Goal: Information Seeking & Learning: Learn about a topic

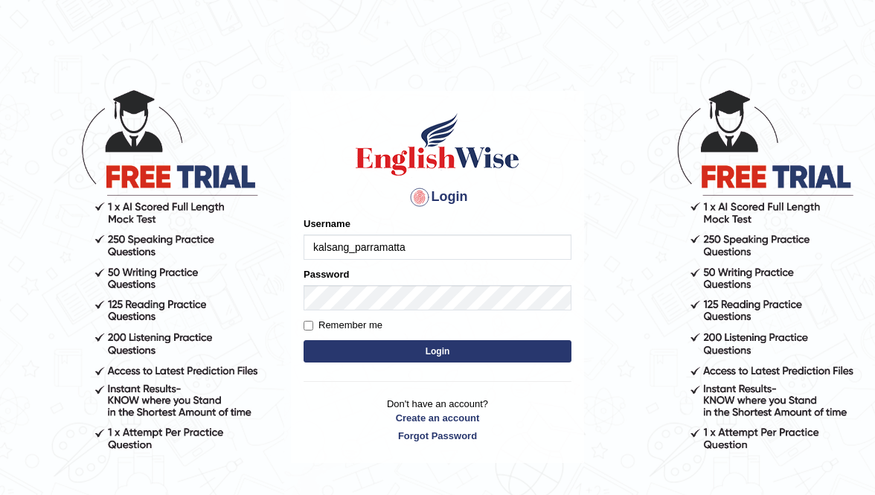
type input "kalsang_parramatta"
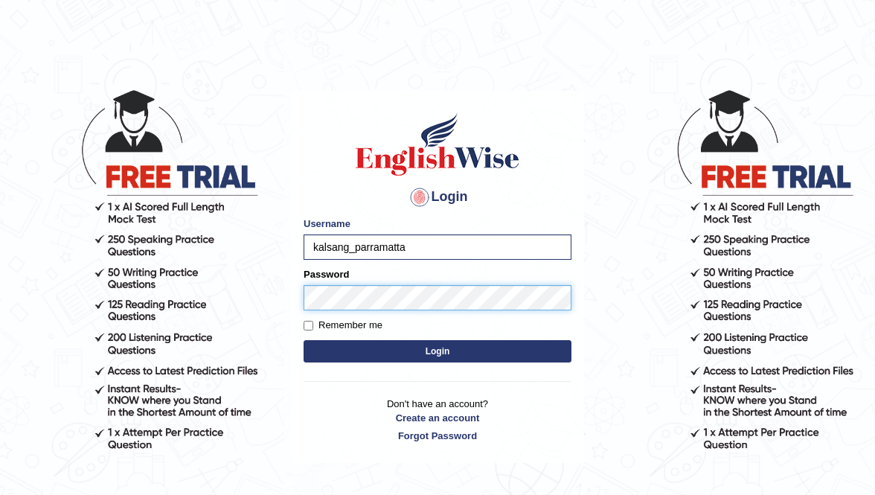
click at [304, 340] on button "Login" at bounding box center [438, 351] width 268 height 22
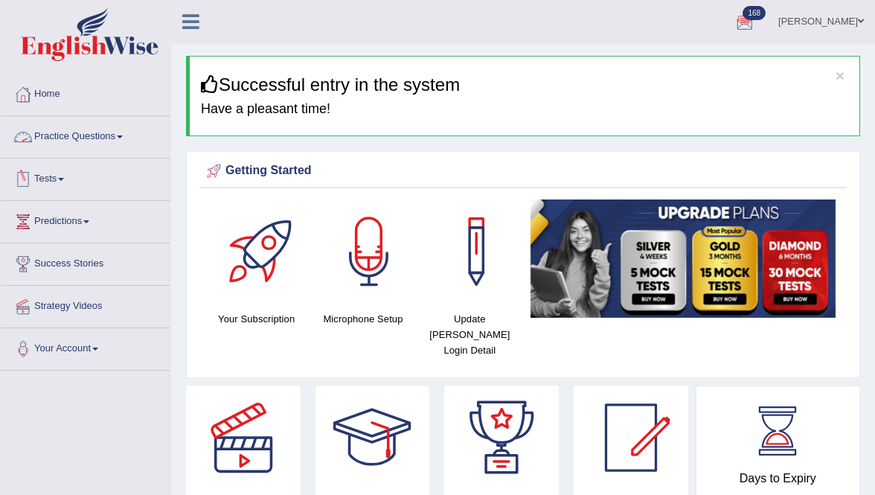
click at [52, 179] on link "Tests" at bounding box center [86, 176] width 170 height 37
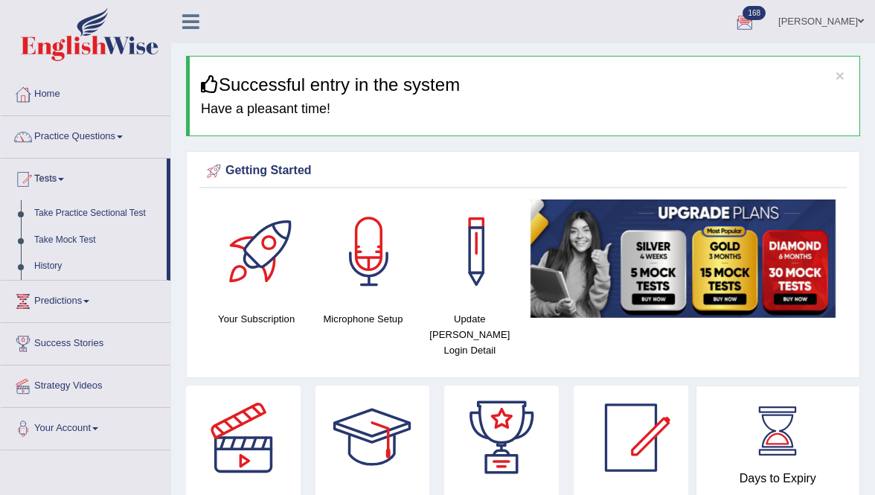
click at [52, 179] on link "Tests" at bounding box center [84, 176] width 166 height 37
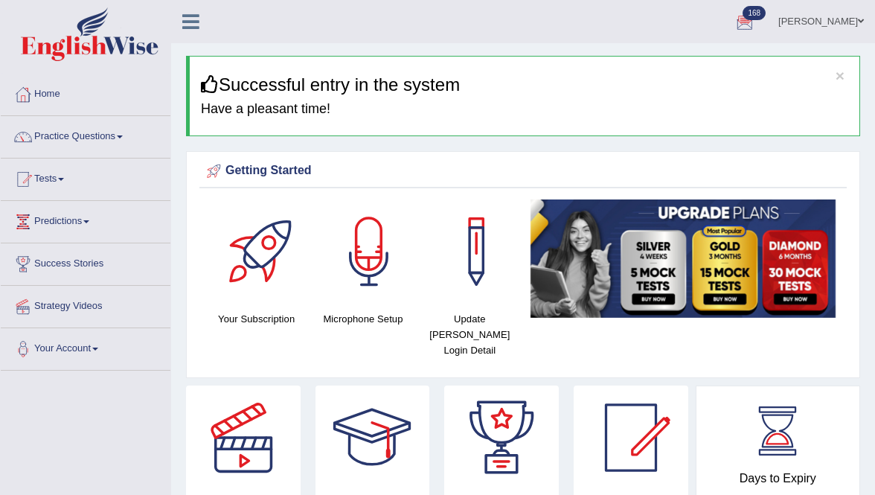
click at [52, 179] on link "Tests" at bounding box center [86, 176] width 170 height 37
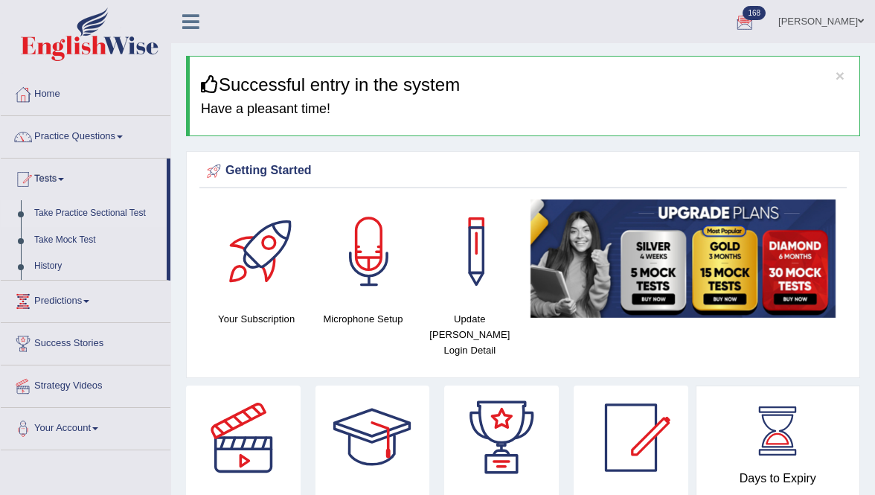
click at [72, 214] on link "Take Practice Sectional Test" at bounding box center [97, 213] width 139 height 27
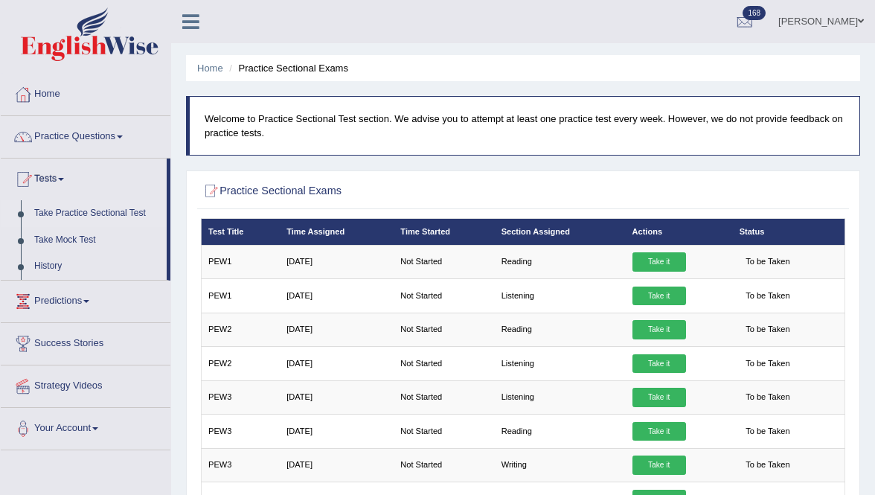
click at [74, 212] on link "Take Practice Sectional Test" at bounding box center [97, 213] width 139 height 27
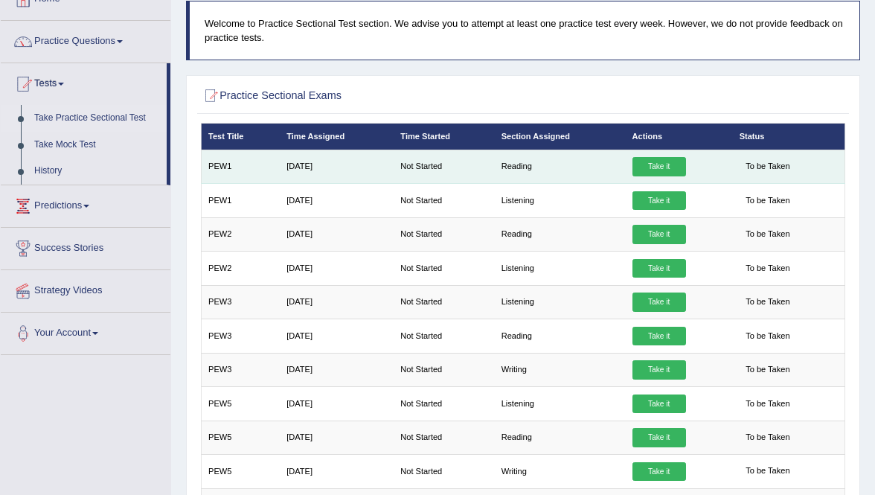
scroll to position [97, 0]
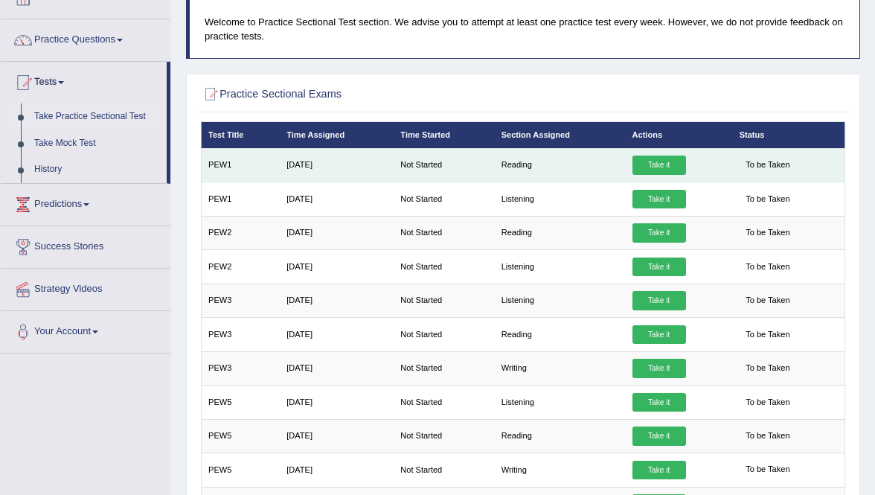
click at [650, 162] on link "Take it" at bounding box center [659, 164] width 54 height 19
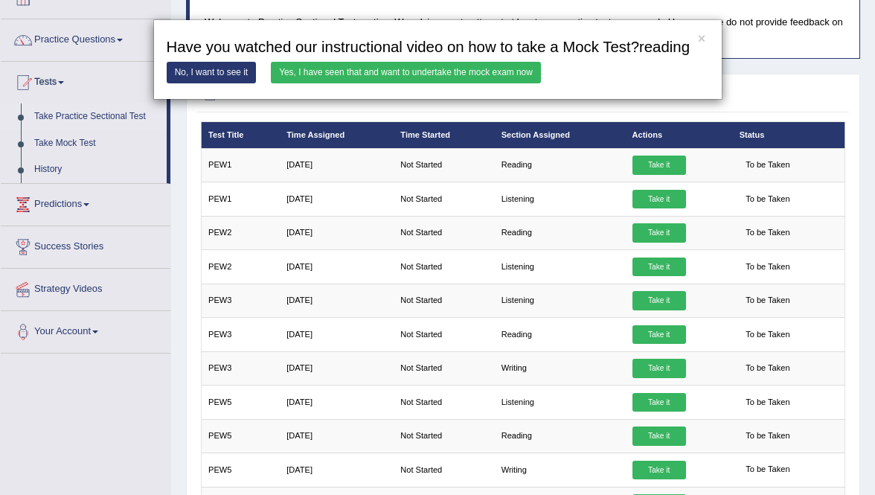
click at [498, 83] on link "Yes, I have seen that and want to undertake the mock exam now" at bounding box center [406, 73] width 270 height 22
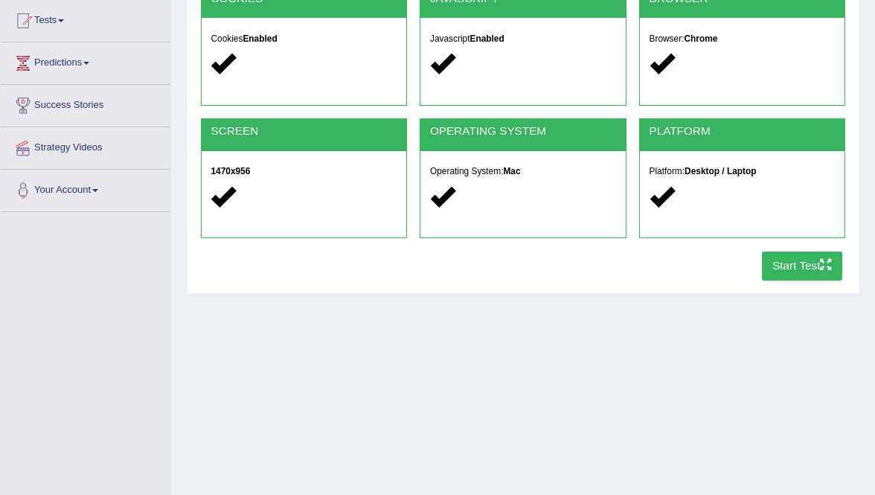
scroll to position [175, 0]
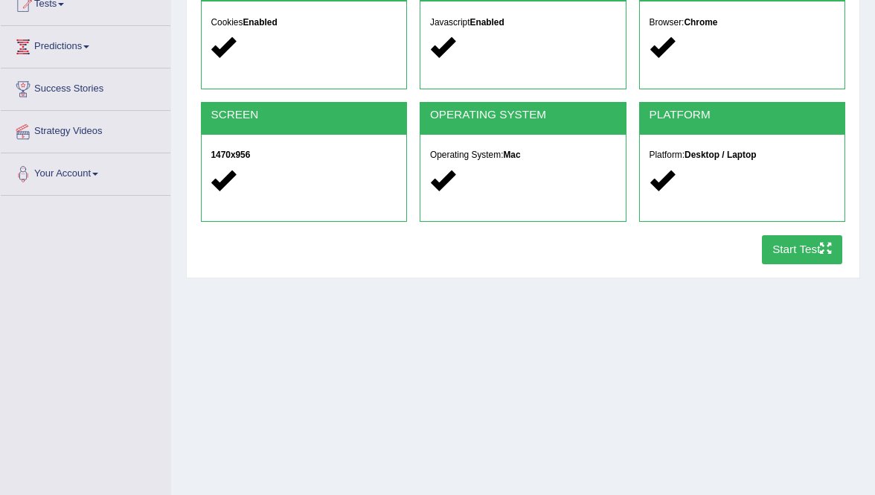
click at [773, 243] on button "Start Test" at bounding box center [802, 249] width 81 height 29
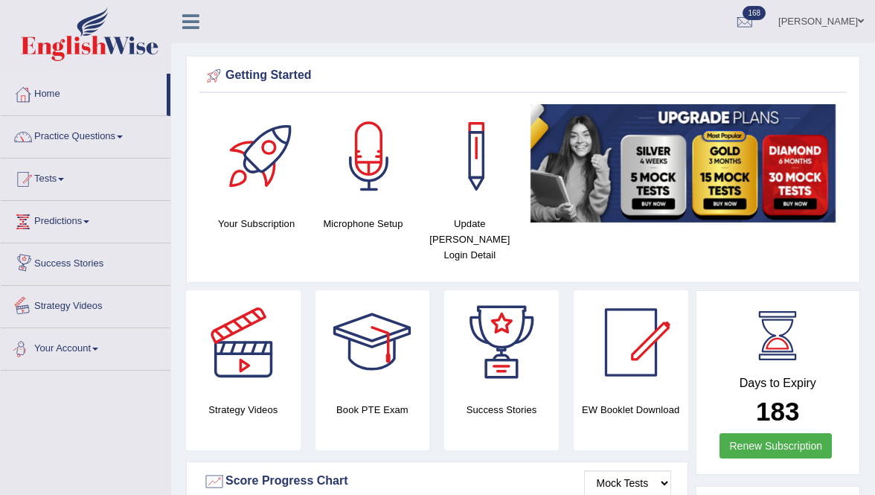
scroll to position [12, 0]
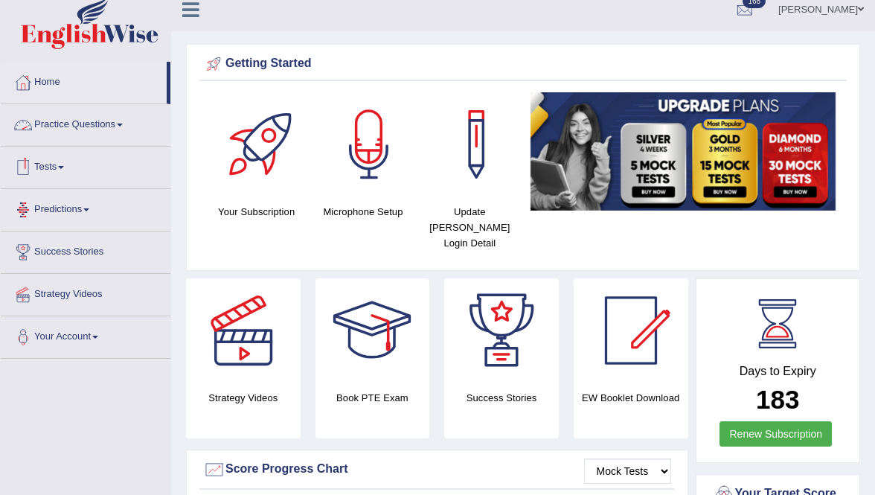
click at [95, 126] on link "Practice Questions" at bounding box center [86, 122] width 170 height 37
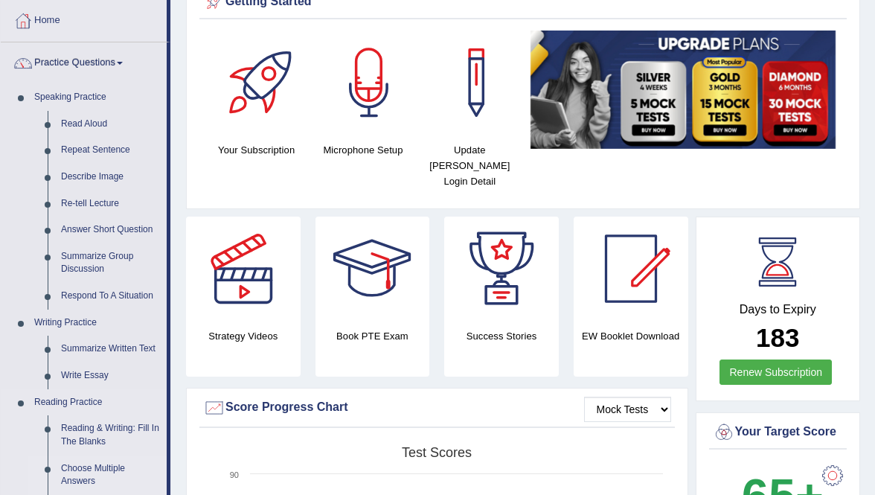
scroll to position [0, 0]
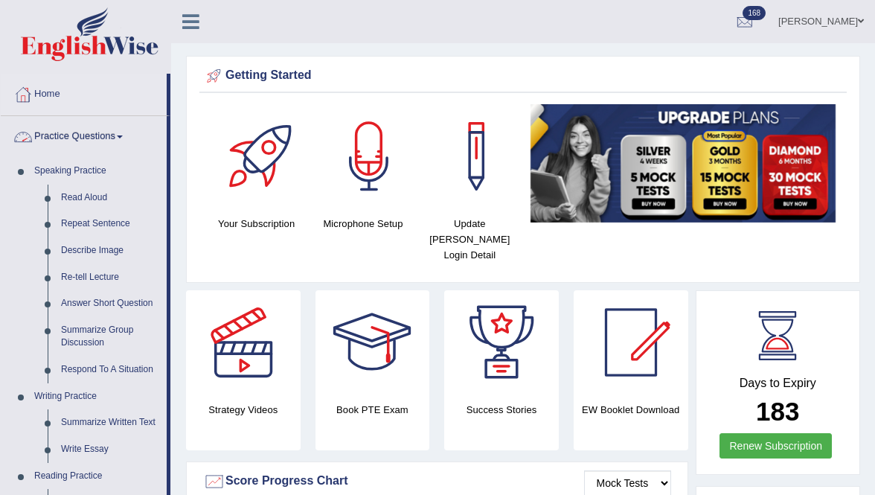
click at [109, 139] on link "Practice Questions" at bounding box center [84, 134] width 166 height 37
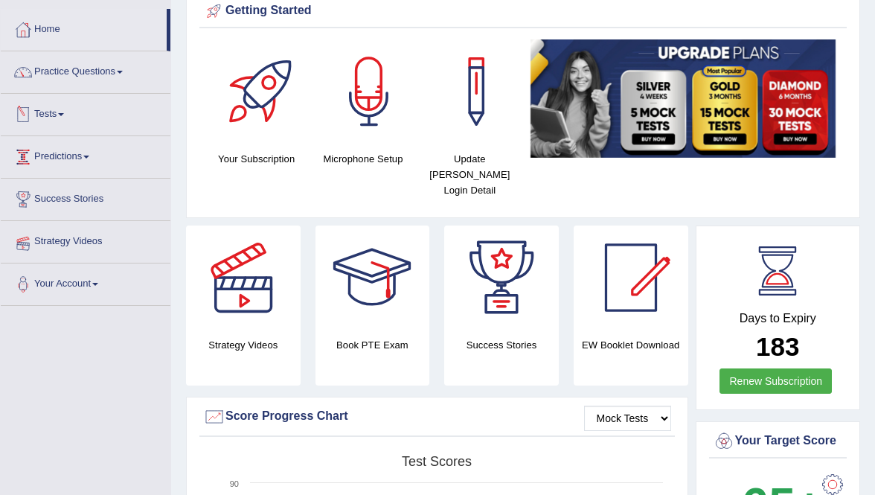
scroll to position [74, 0]
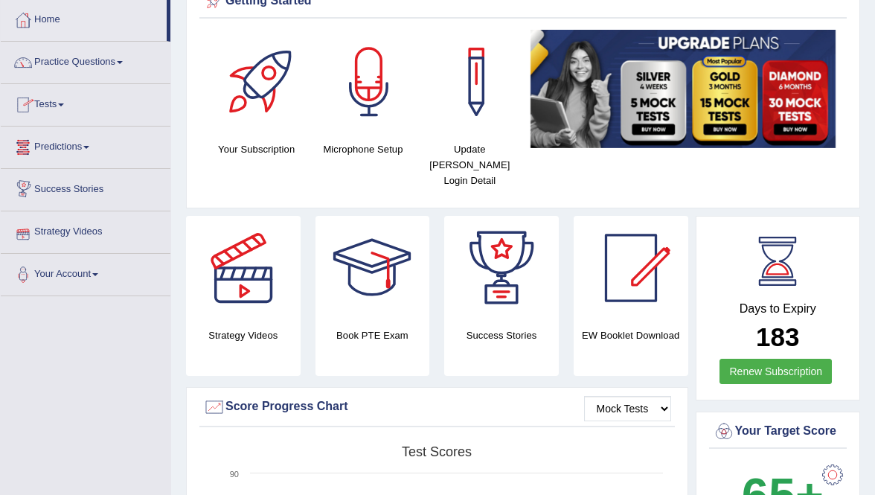
click at [51, 106] on link "Tests" at bounding box center [86, 102] width 170 height 37
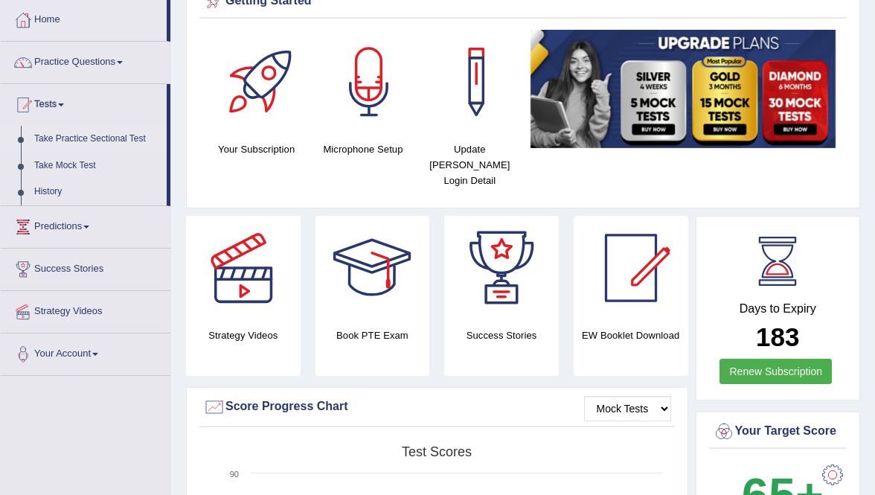
click at [97, 141] on link "Take Practice Sectional Test" at bounding box center [97, 139] width 139 height 27
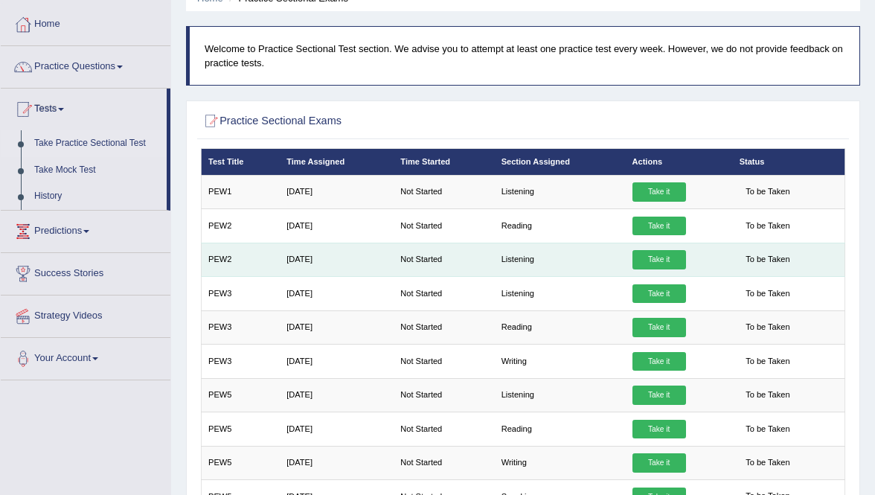
scroll to position [71, 0]
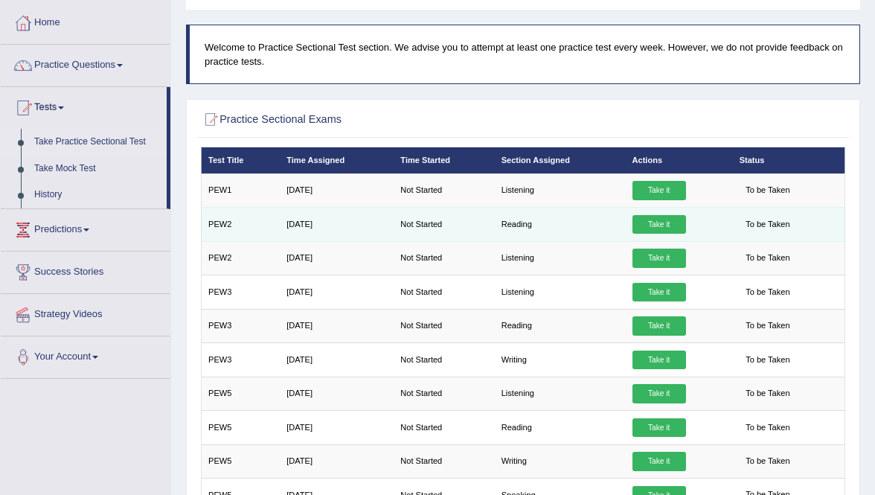
click at [653, 225] on link "Take it" at bounding box center [659, 224] width 54 height 19
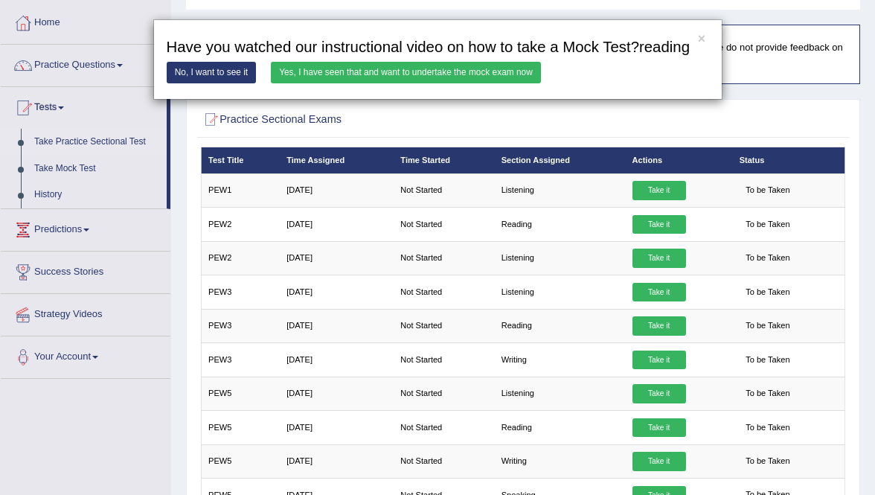
click at [468, 83] on link "Yes, I have seen that and want to undertake the mock exam now" at bounding box center [406, 73] width 270 height 22
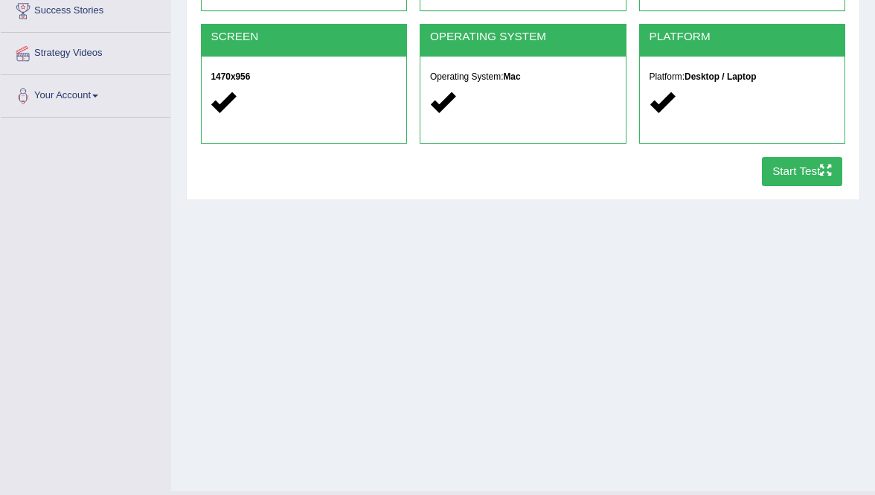
scroll to position [266, 0]
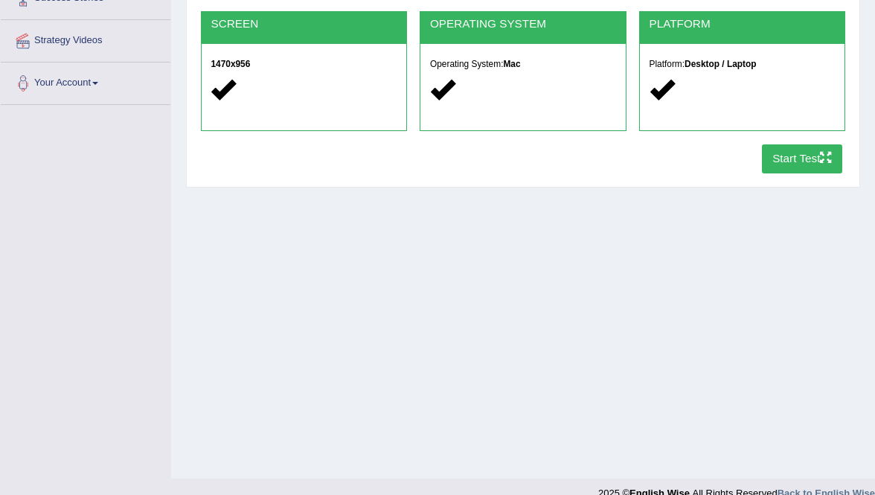
click at [783, 164] on button "Start Test" at bounding box center [802, 158] width 81 height 29
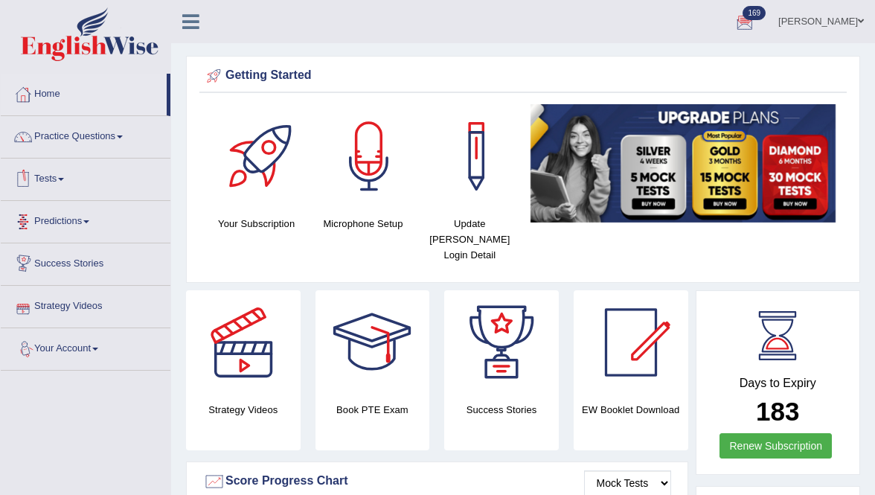
click at [56, 184] on link "Tests" at bounding box center [86, 176] width 170 height 37
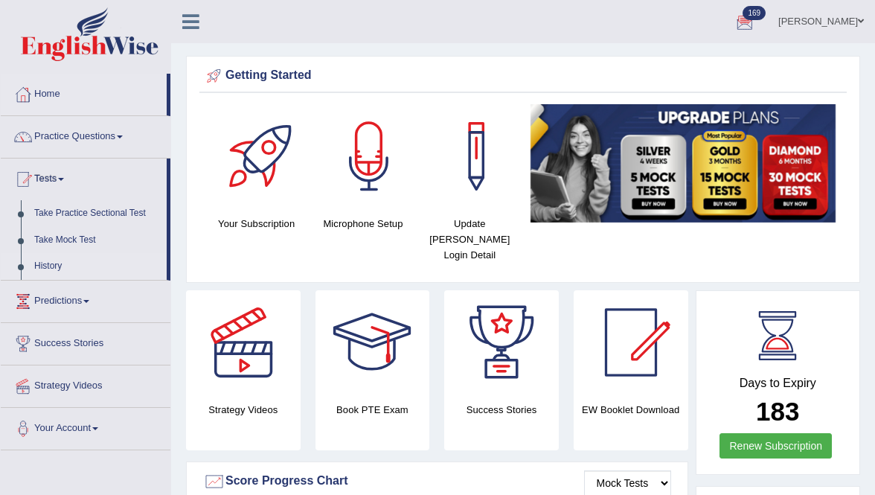
click at [53, 269] on link "History" at bounding box center [97, 266] width 139 height 27
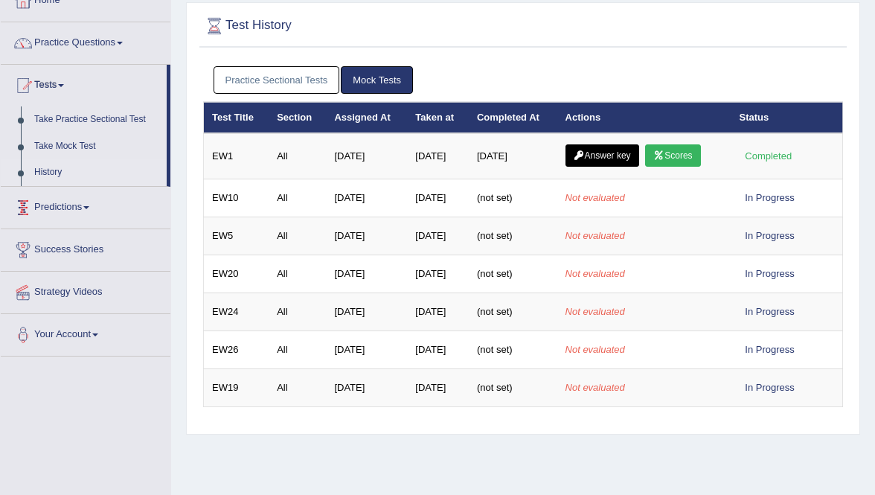
scroll to position [143, 0]
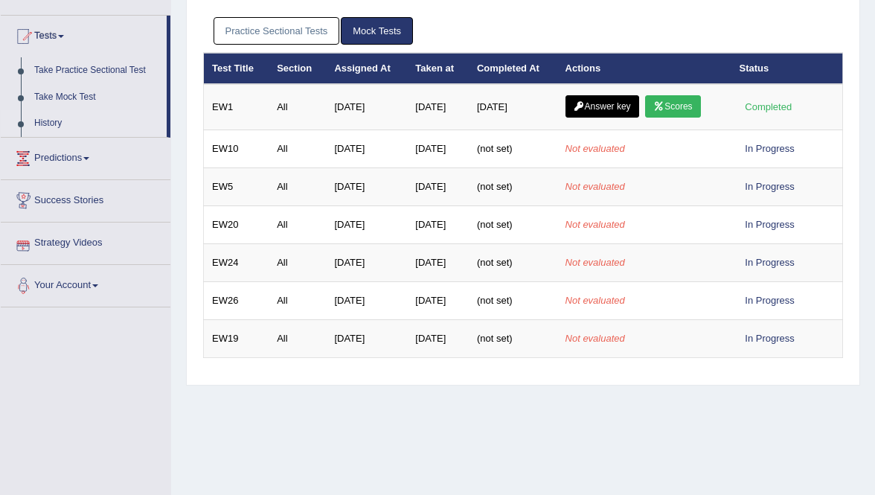
click at [298, 38] on link "Practice Sectional Tests" at bounding box center [277, 31] width 126 height 28
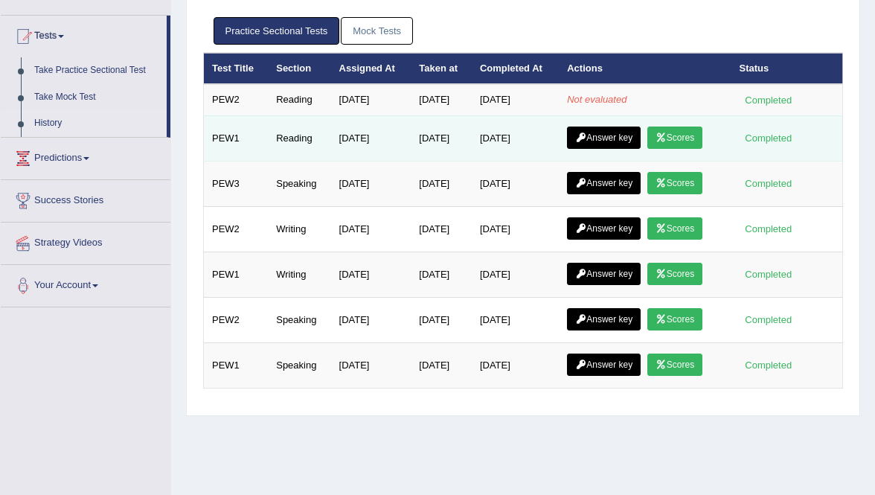
click at [606, 135] on link "Answer key" at bounding box center [604, 137] width 74 height 22
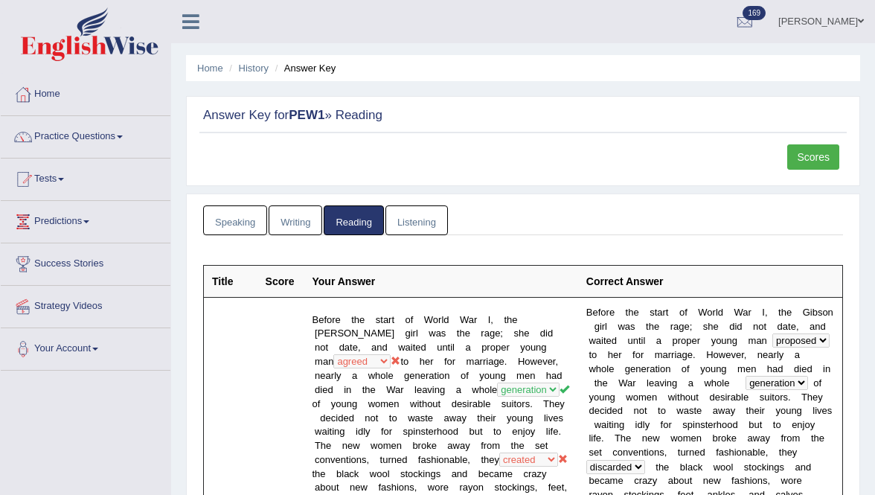
click at [808, 155] on link "Scores" at bounding box center [813, 156] width 52 height 25
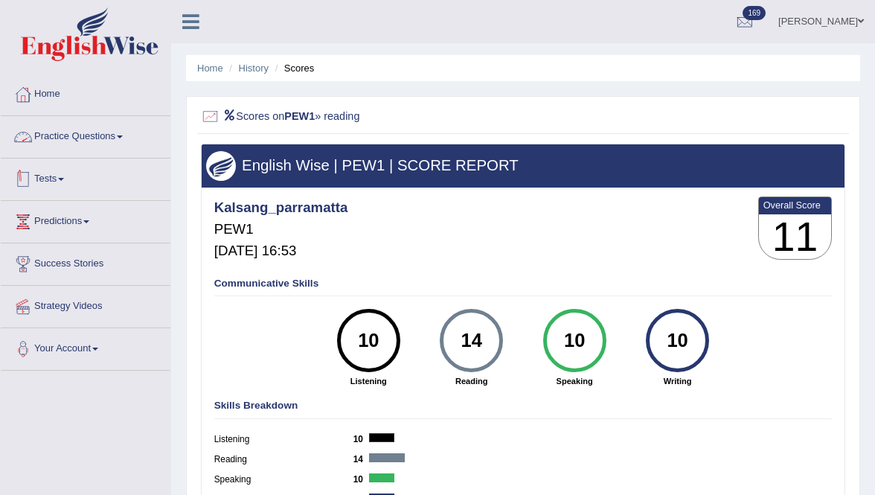
click at [57, 174] on link "Tests" at bounding box center [86, 176] width 170 height 37
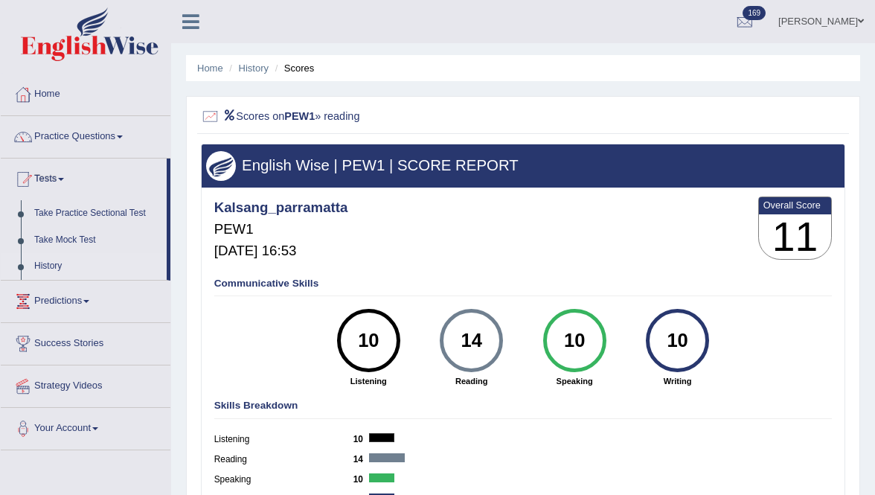
click at [61, 265] on link "History" at bounding box center [97, 266] width 139 height 27
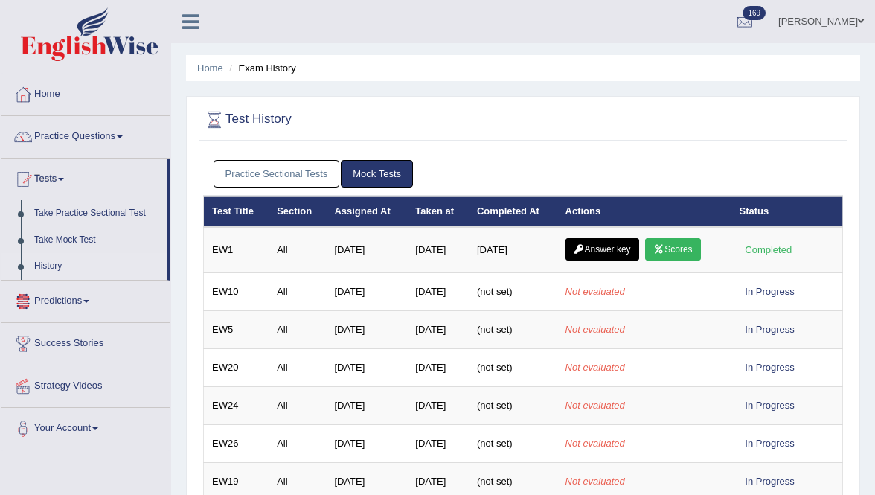
click at [273, 172] on link "Practice Sectional Tests" at bounding box center [277, 174] width 126 height 28
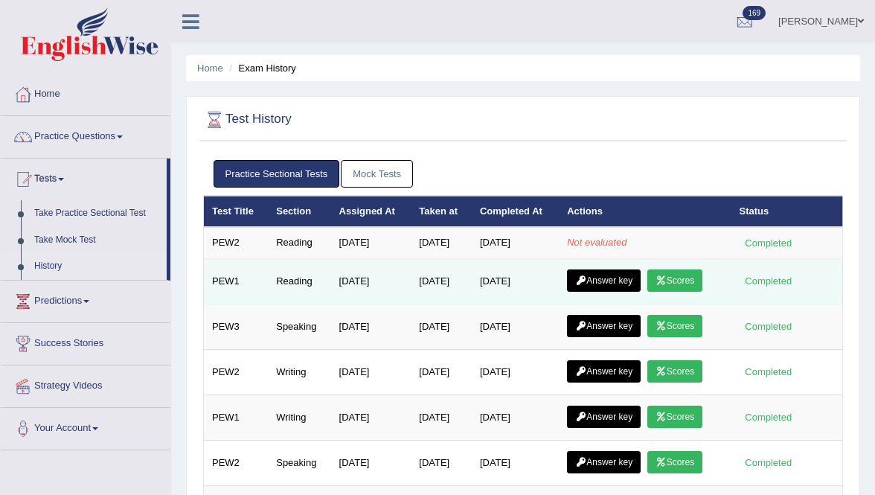
click at [623, 275] on link "Answer key" at bounding box center [604, 280] width 74 height 22
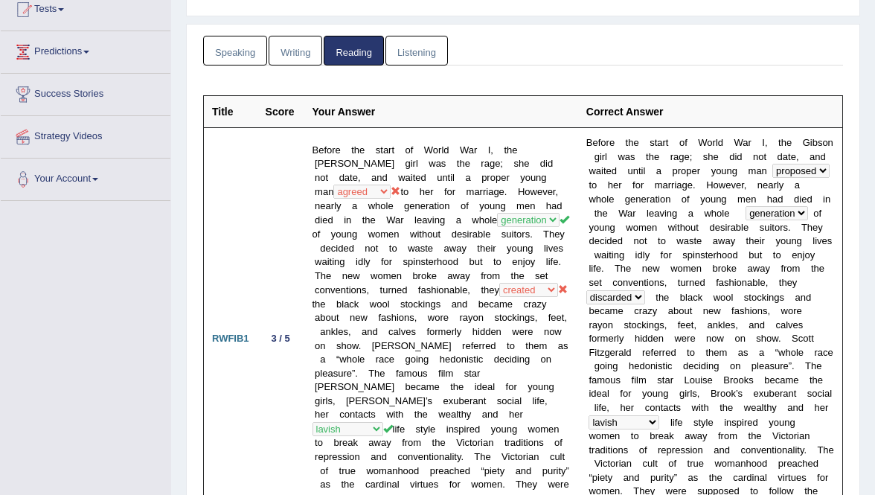
scroll to position [60, 0]
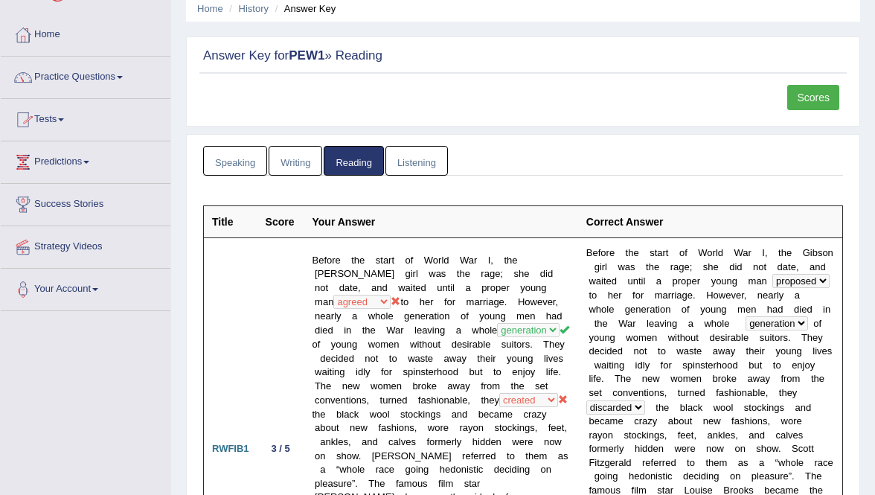
click at [49, 124] on link "Tests" at bounding box center [86, 117] width 170 height 37
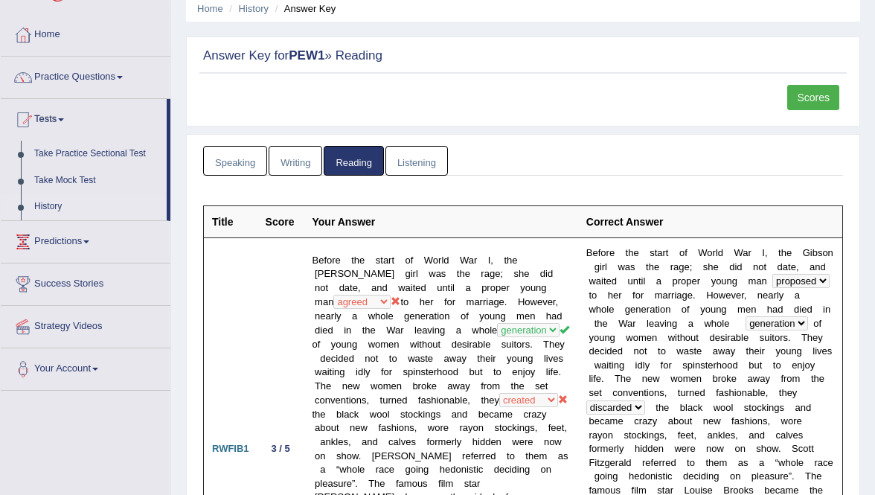
click at [59, 208] on link "History" at bounding box center [97, 206] width 139 height 27
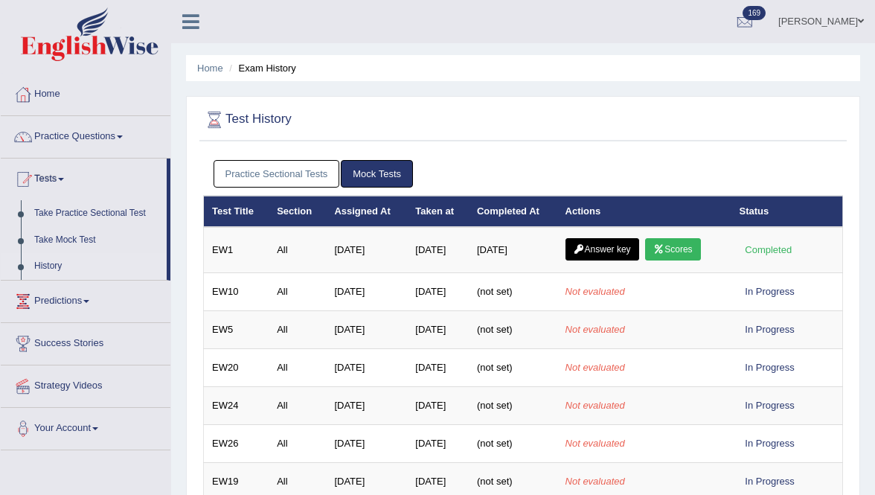
click at [324, 172] on link "Practice Sectional Tests" at bounding box center [277, 174] width 126 height 28
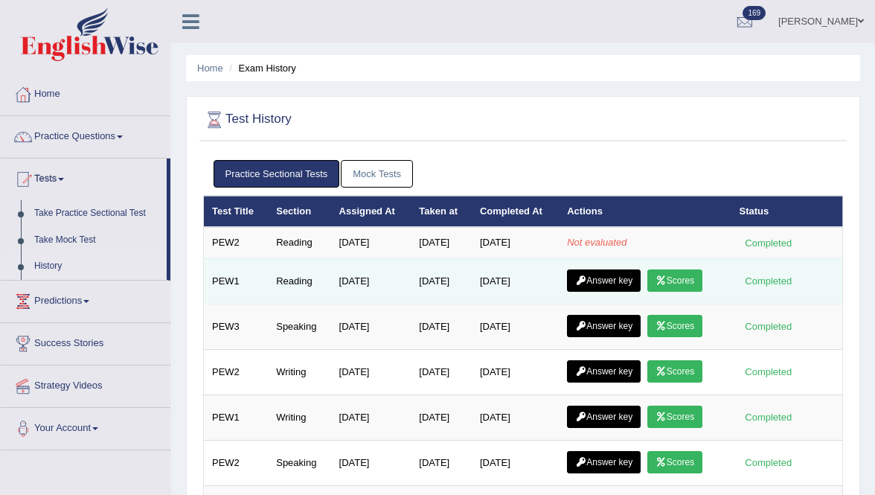
click at [601, 280] on link "Answer key" at bounding box center [604, 280] width 74 height 22
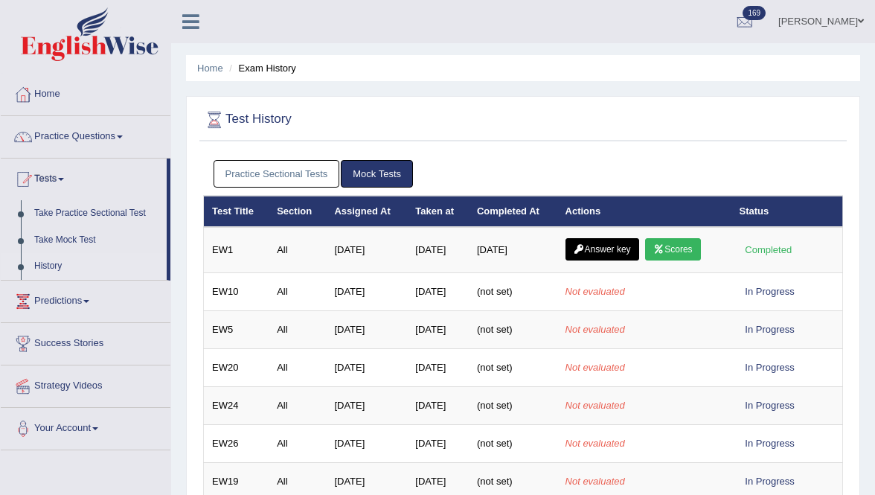
click at [278, 174] on link "Practice Sectional Tests" at bounding box center [277, 174] width 126 height 28
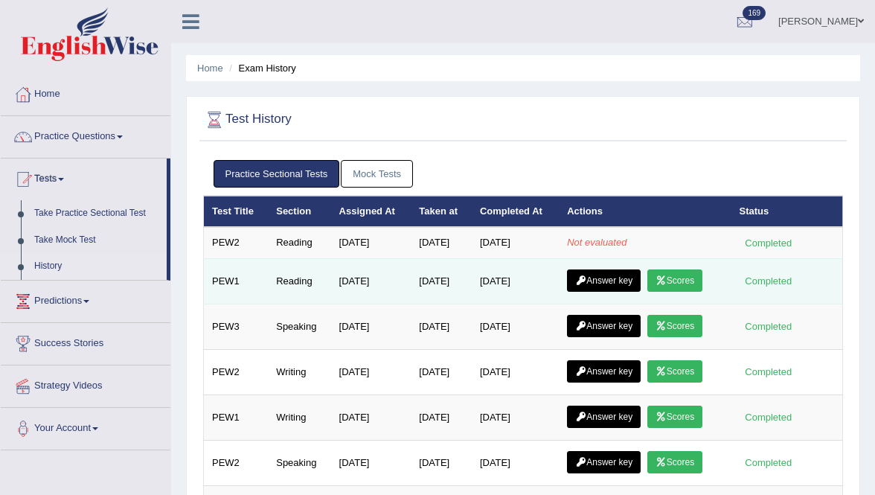
click at [621, 277] on link "Answer key" at bounding box center [604, 280] width 74 height 22
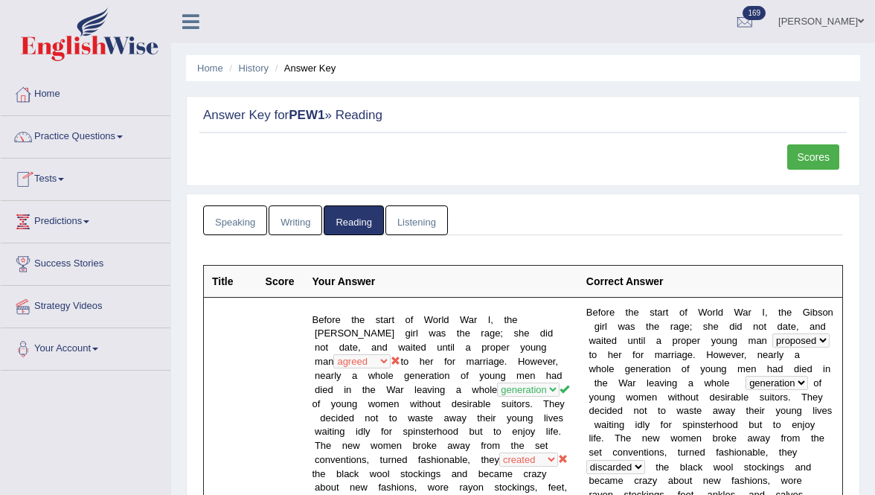
click at [58, 176] on link "Tests" at bounding box center [86, 176] width 170 height 37
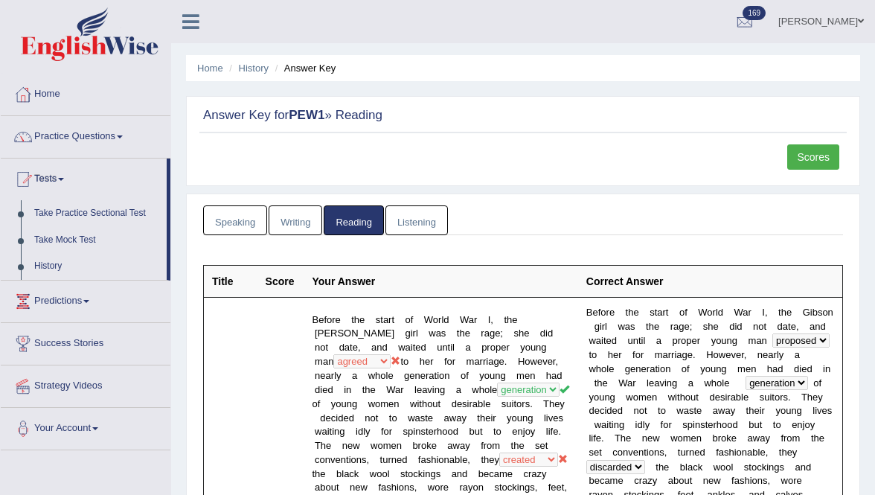
click at [798, 153] on link "Scores" at bounding box center [813, 156] width 52 height 25
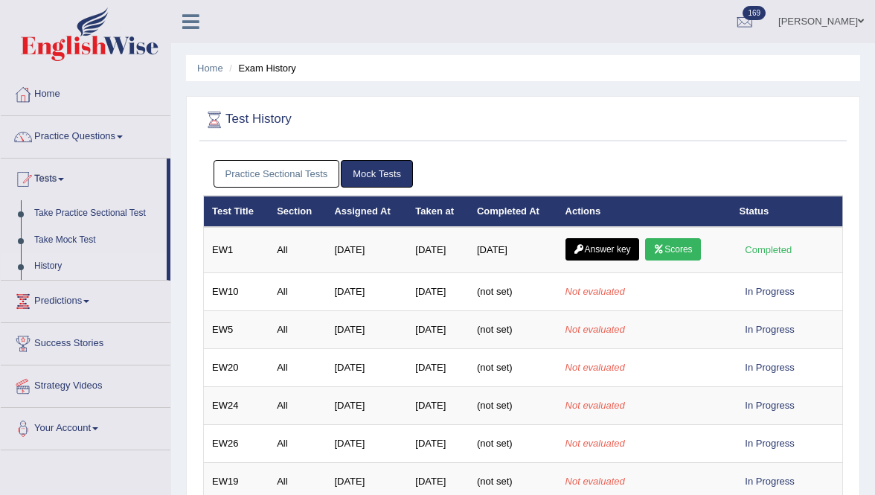
click at [273, 168] on link "Practice Sectional Tests" at bounding box center [277, 174] width 126 height 28
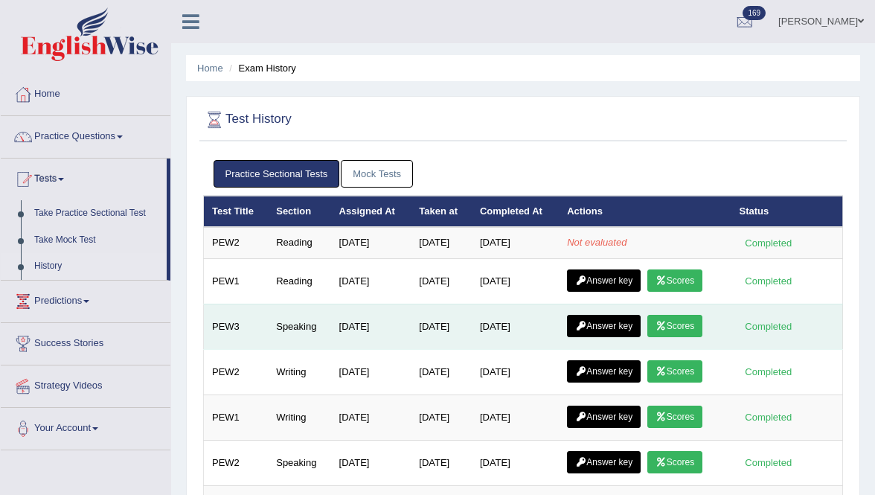
click at [672, 329] on link "Scores" at bounding box center [674, 326] width 55 height 22
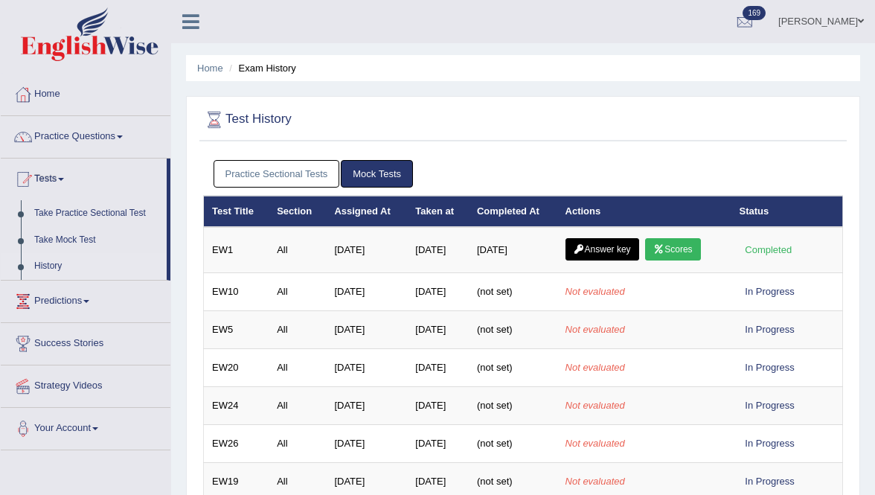
click at [321, 171] on link "Practice Sectional Tests" at bounding box center [277, 174] width 126 height 28
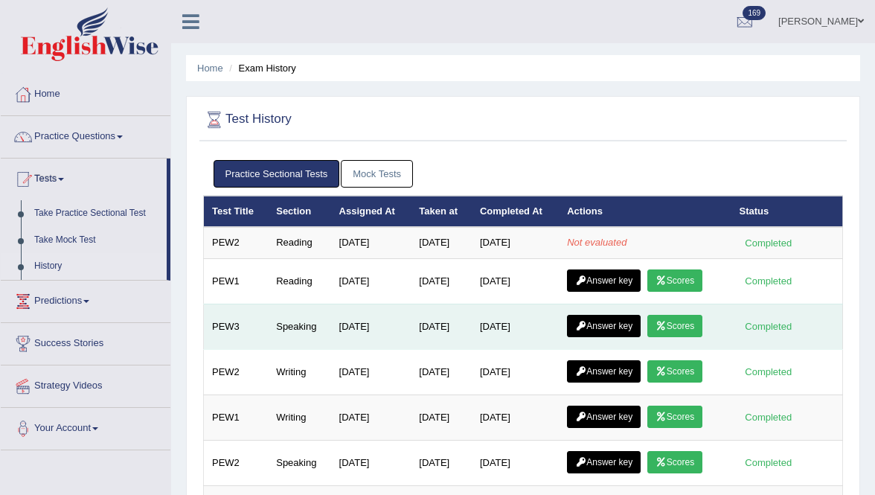
click at [621, 326] on link "Answer key" at bounding box center [604, 326] width 74 height 22
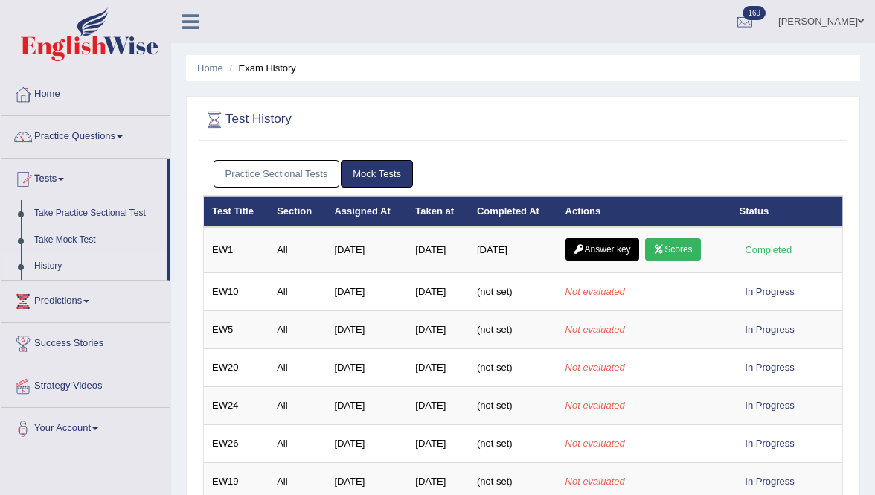
click at [282, 175] on link "Practice Sectional Tests" at bounding box center [277, 174] width 126 height 28
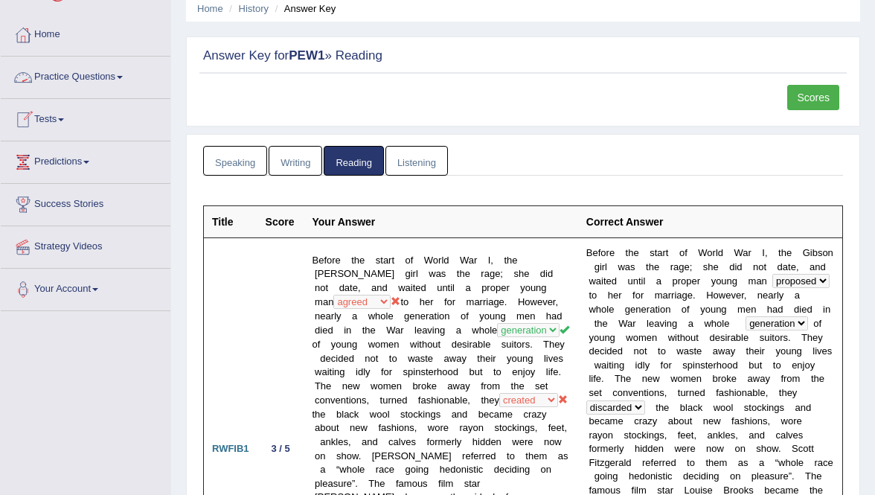
click at [65, 81] on link "Practice Questions" at bounding box center [86, 75] width 170 height 37
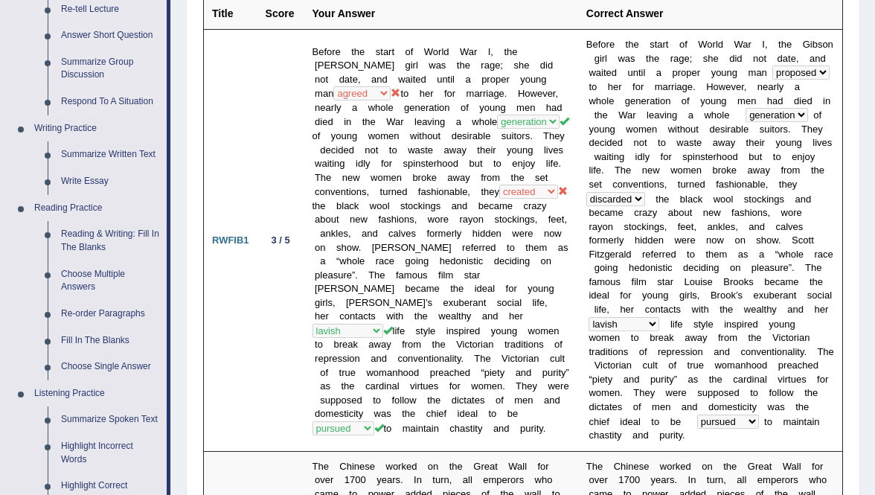
scroll to position [276, 0]
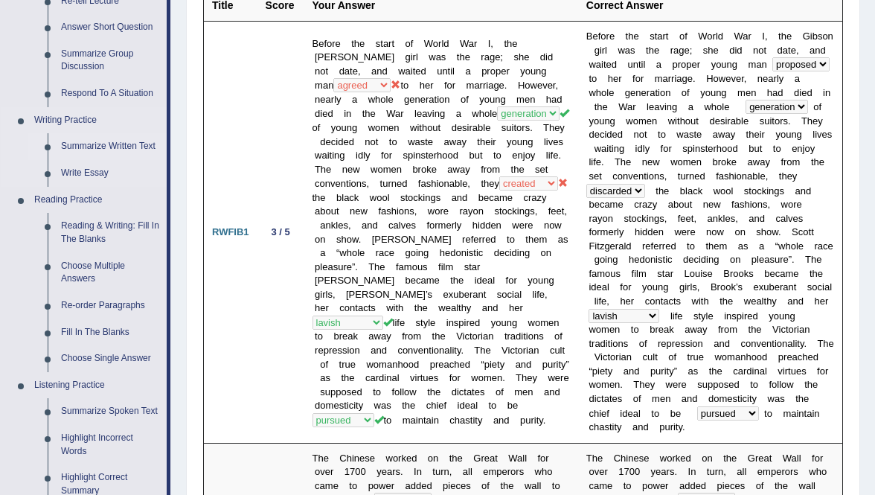
click at [89, 150] on link "Summarize Written Text" at bounding box center [110, 146] width 112 height 27
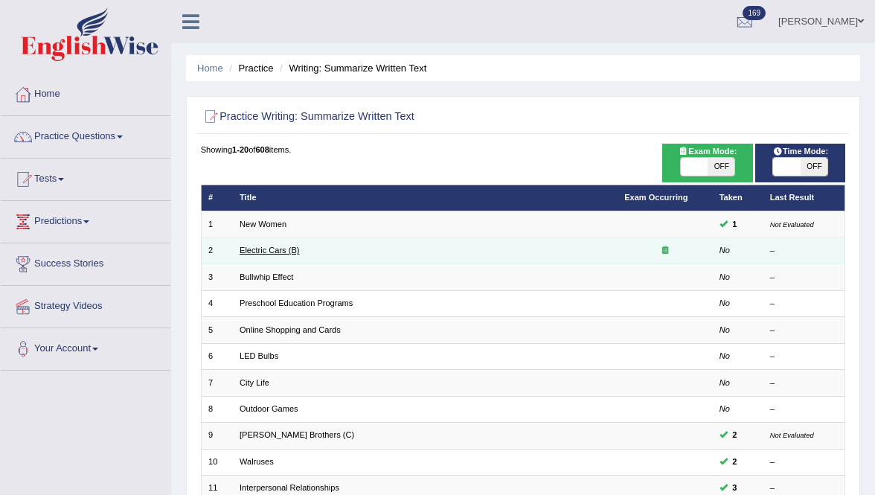
click at [256, 247] on link "Electric Cars (B)" at bounding box center [270, 250] width 60 height 9
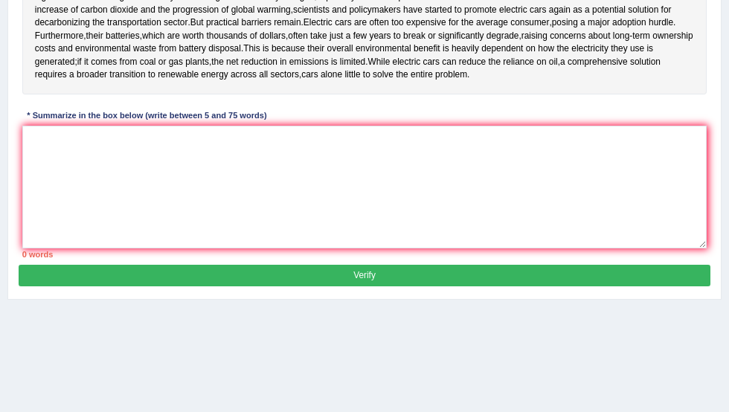
scroll to position [332, 0]
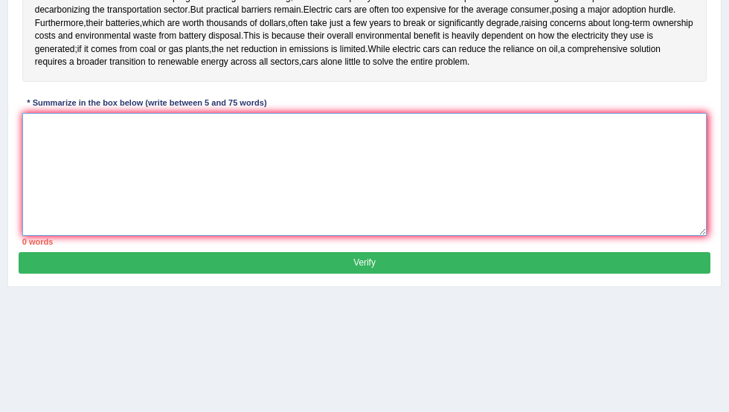
click at [239, 160] on textarea at bounding box center [364, 174] width 685 height 123
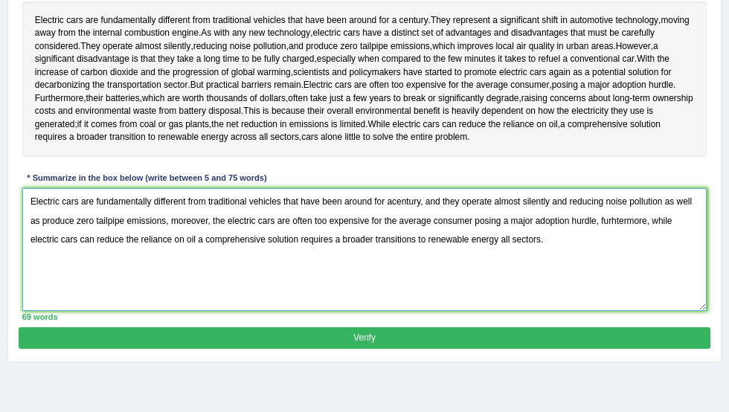
scroll to position [279, 0]
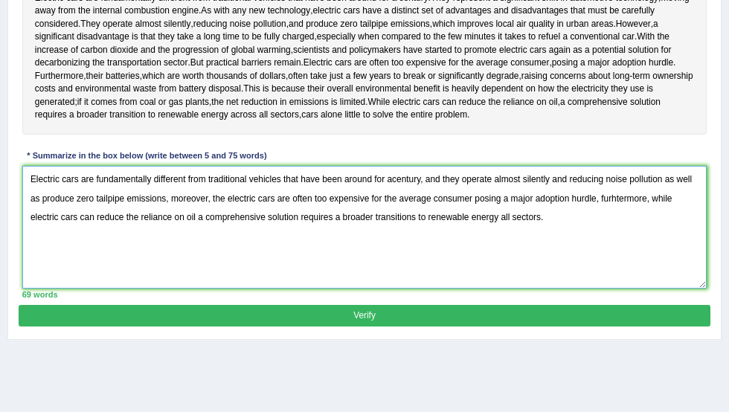
type textarea "Electric cars are fundamentally different from traditional vehicles that have b…"
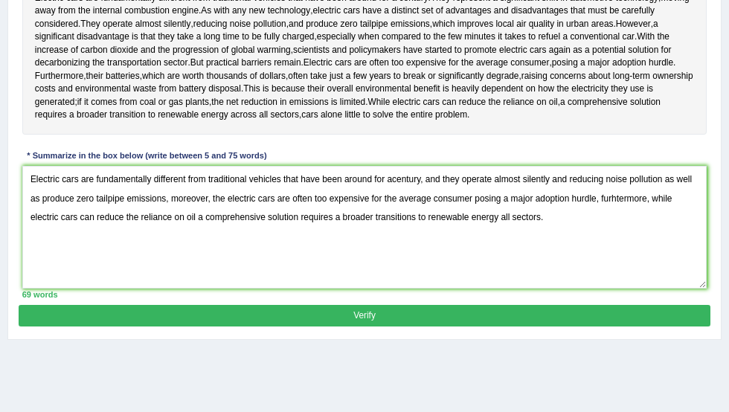
click at [283, 318] on button "Verify" at bounding box center [364, 316] width 691 height 22
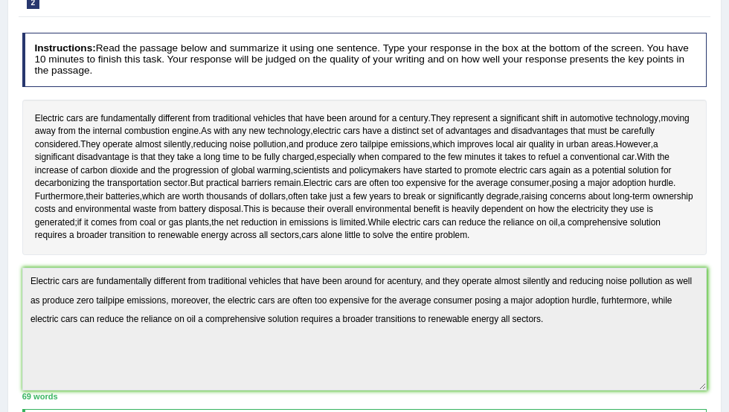
scroll to position [0, 0]
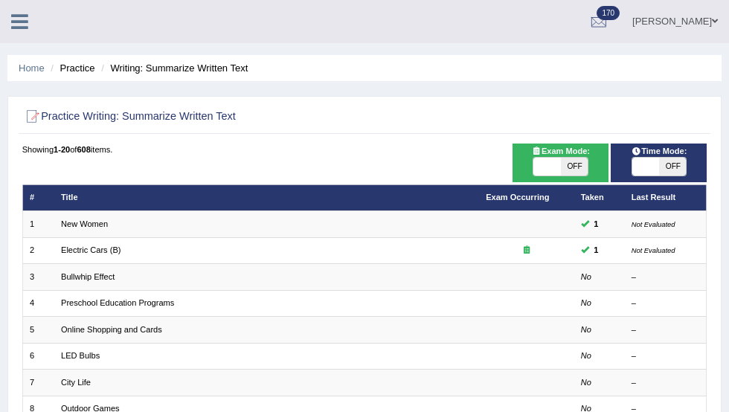
click at [19, 19] on icon at bounding box center [19, 21] width 17 height 19
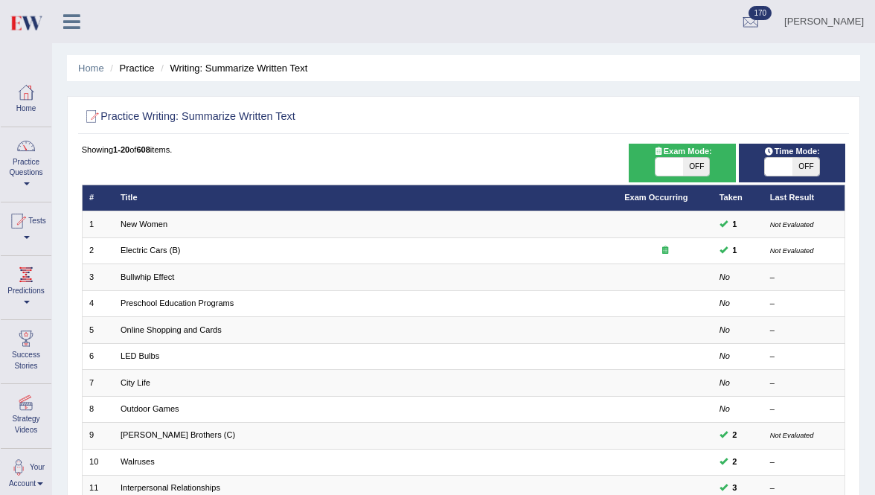
click at [30, 151] on div at bounding box center [26, 146] width 22 height 22
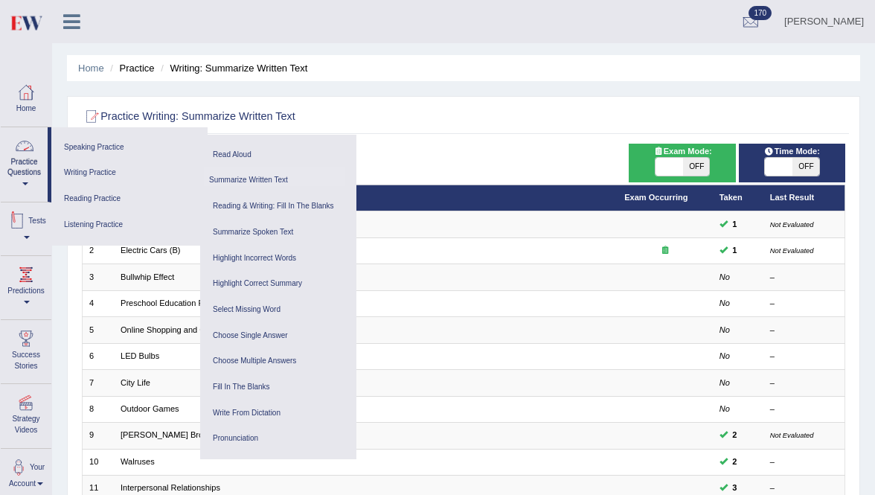
click at [28, 228] on div at bounding box center [17, 221] width 22 height 22
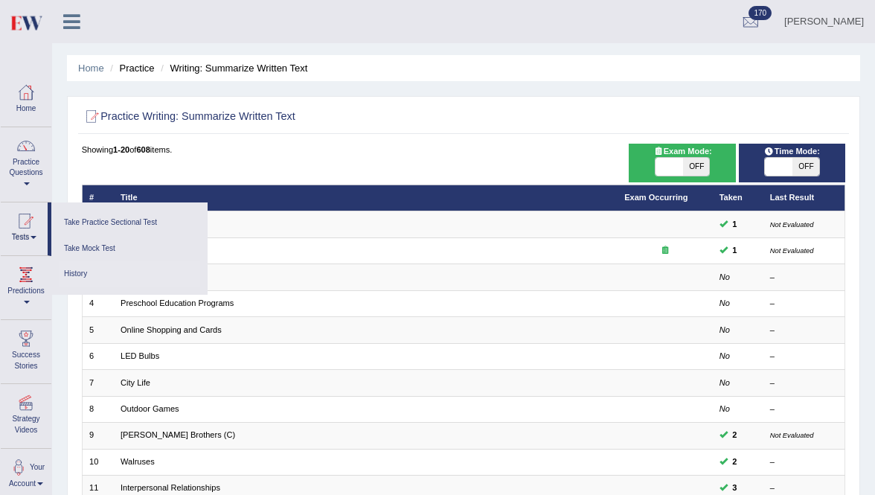
click at [86, 272] on link "History" at bounding box center [129, 274] width 141 height 26
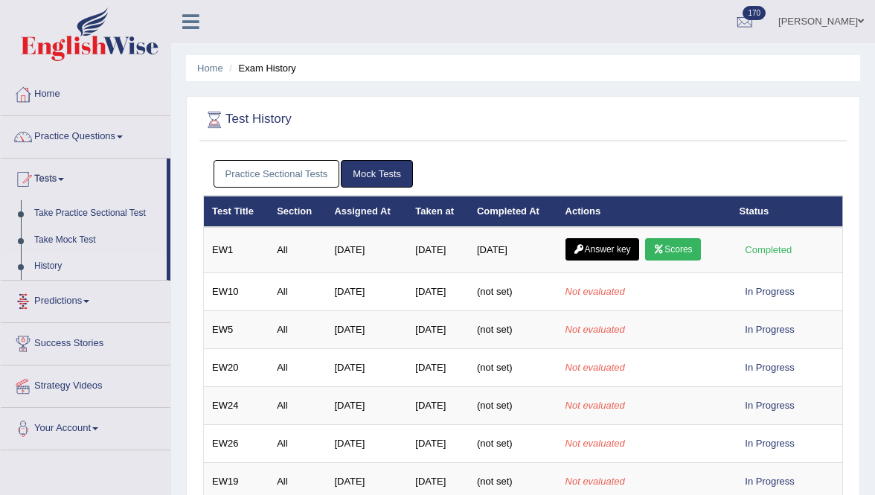
click at [301, 165] on link "Practice Sectional Tests" at bounding box center [277, 174] width 126 height 28
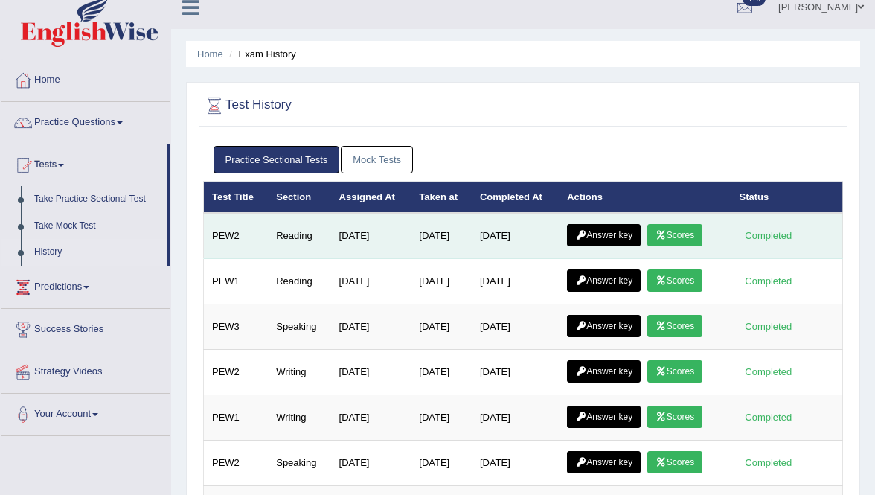
scroll to position [57, 0]
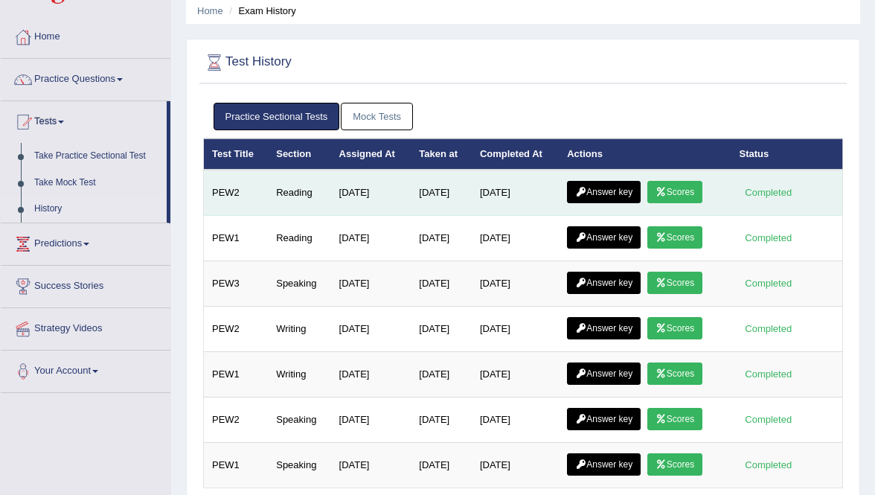
click at [586, 189] on icon at bounding box center [580, 191] width 11 height 9
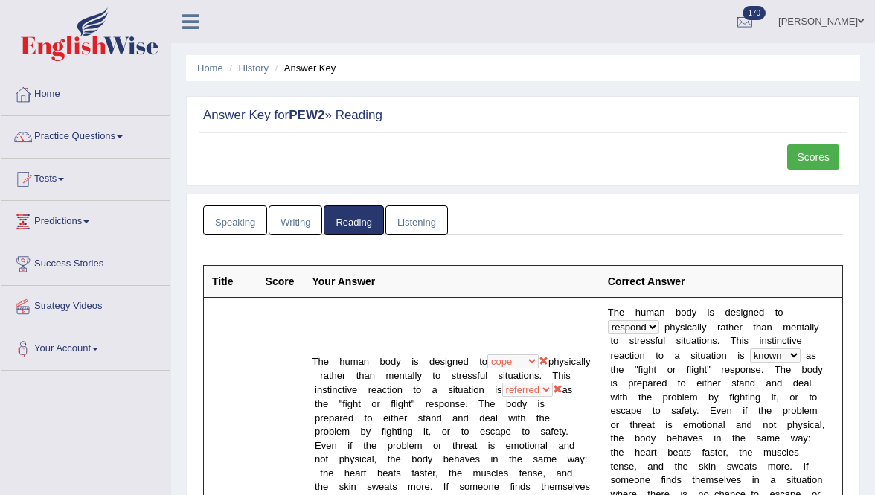
click at [800, 158] on link "Scores" at bounding box center [813, 156] width 52 height 25
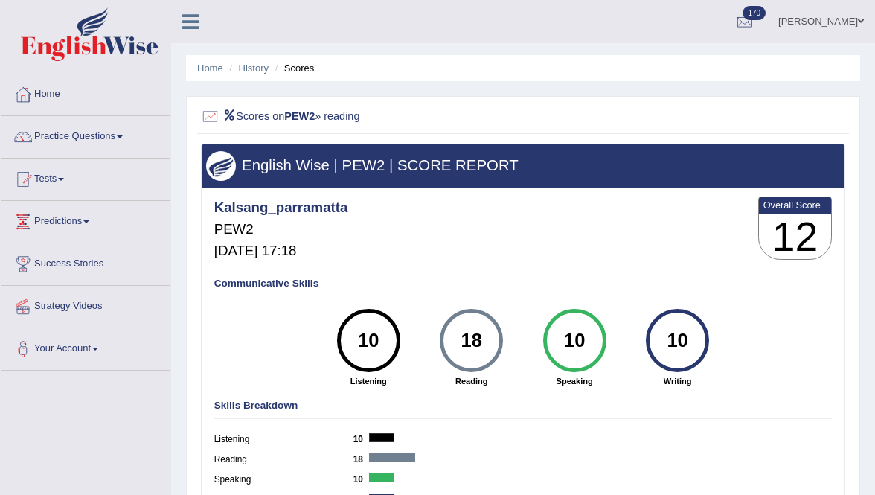
click at [818, 20] on link "[PERSON_NAME]" at bounding box center [821, 19] width 108 height 39
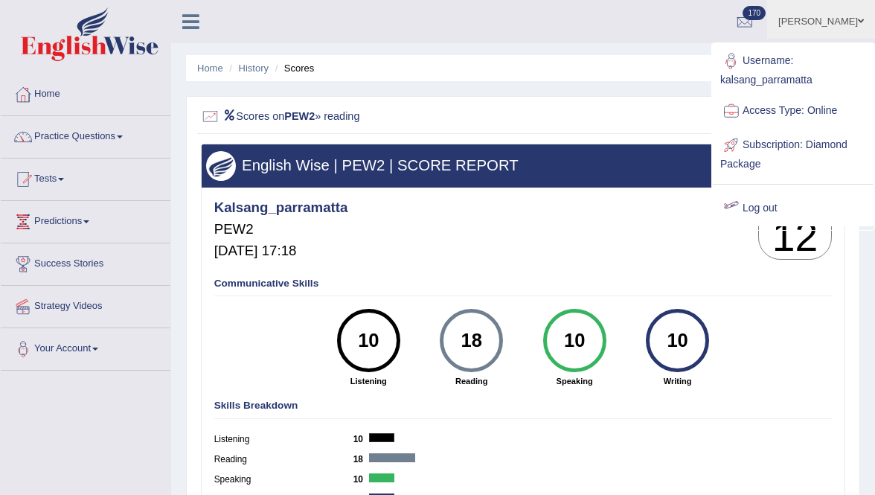
click at [760, 211] on link "Log out" at bounding box center [793, 208] width 161 height 34
